Goal: Understand process/instructions

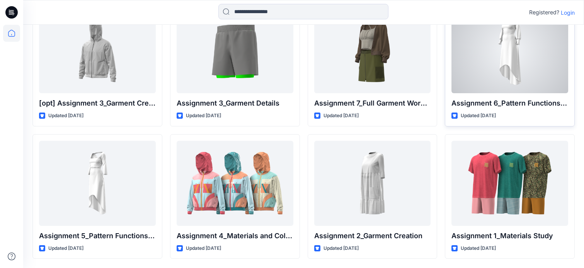
scroll to position [228, 0]
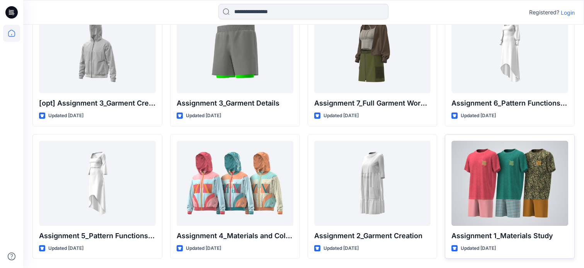
click at [479, 201] on div at bounding box center [509, 183] width 117 height 85
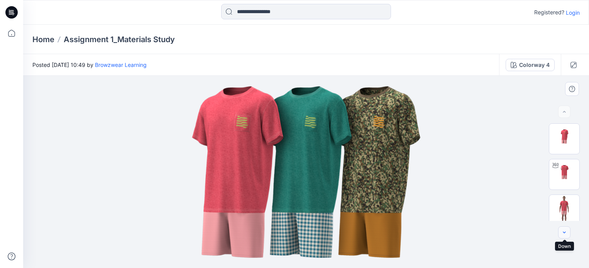
click at [560, 233] on button "button" at bounding box center [564, 232] width 12 height 12
click at [560, 232] on button "button" at bounding box center [564, 232] width 12 height 12
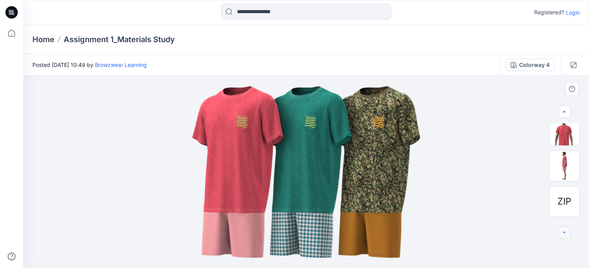
click at [560, 232] on button "button" at bounding box center [564, 232] width 12 height 12
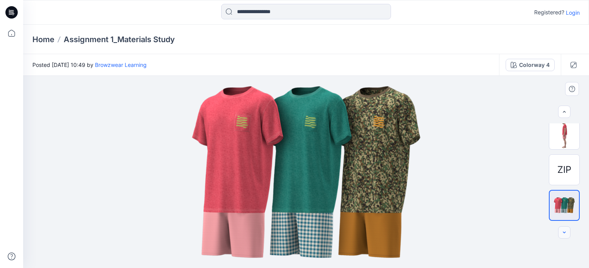
click at [560, 232] on div at bounding box center [564, 232] width 12 height 12
click at [566, 168] on span "ZIP" at bounding box center [565, 170] width 14 height 14
click at [561, 170] on span "ZIP" at bounding box center [565, 170] width 14 height 14
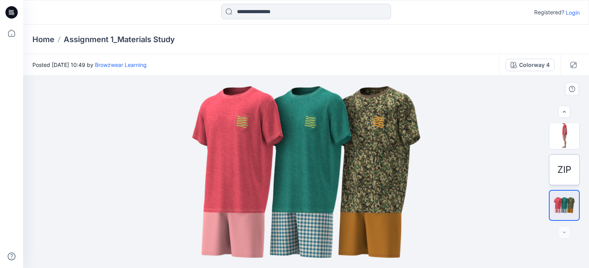
click at [561, 170] on span "ZIP" at bounding box center [565, 170] width 14 height 14
click at [534, 66] on div "Colorway 4" at bounding box center [534, 65] width 31 height 8
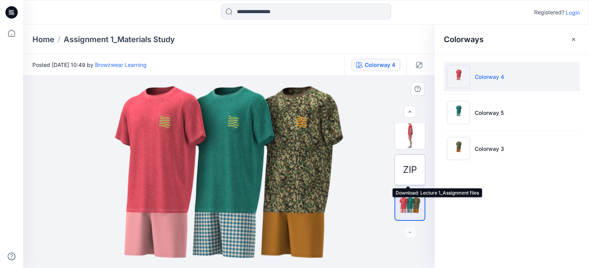
click at [412, 169] on span "ZIP" at bounding box center [410, 170] width 14 height 14
click at [575, 14] on p "Login" at bounding box center [573, 12] width 14 height 8
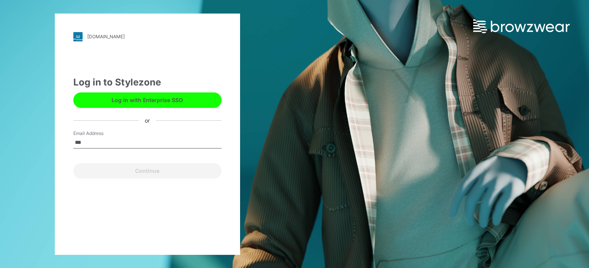
type input "**********"
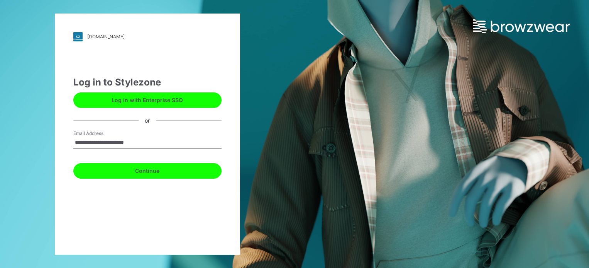
click at [171, 176] on button "Continue" at bounding box center [147, 170] width 148 height 15
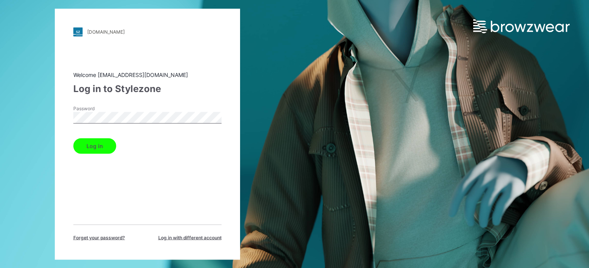
click at [73, 138] on button "Log in" at bounding box center [94, 145] width 43 height 15
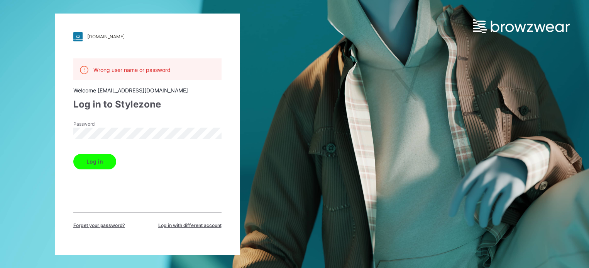
click at [51, 130] on div "[DOMAIN_NAME] Loading... Wrong user name or password Welcome [EMAIL_ADDRESS][DO…" at bounding box center [147, 134] width 295 height 268
click at [90, 162] on button "Log in" at bounding box center [94, 161] width 43 height 15
